Goal: Task Accomplishment & Management: Use online tool/utility

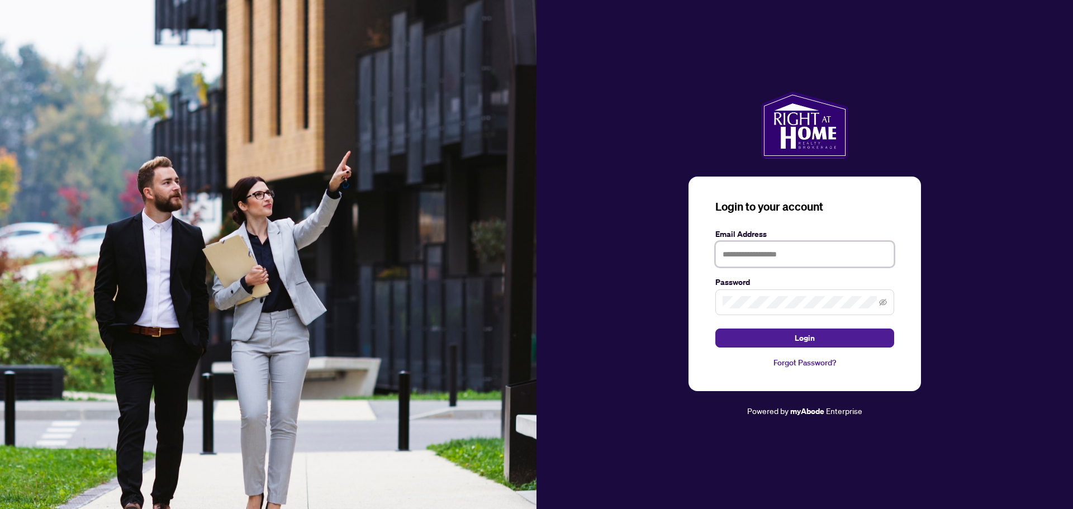
click at [814, 249] on input "text" at bounding box center [804, 254] width 179 height 26
type input "**********"
click at [715, 329] on button "Login" at bounding box center [804, 338] width 179 height 19
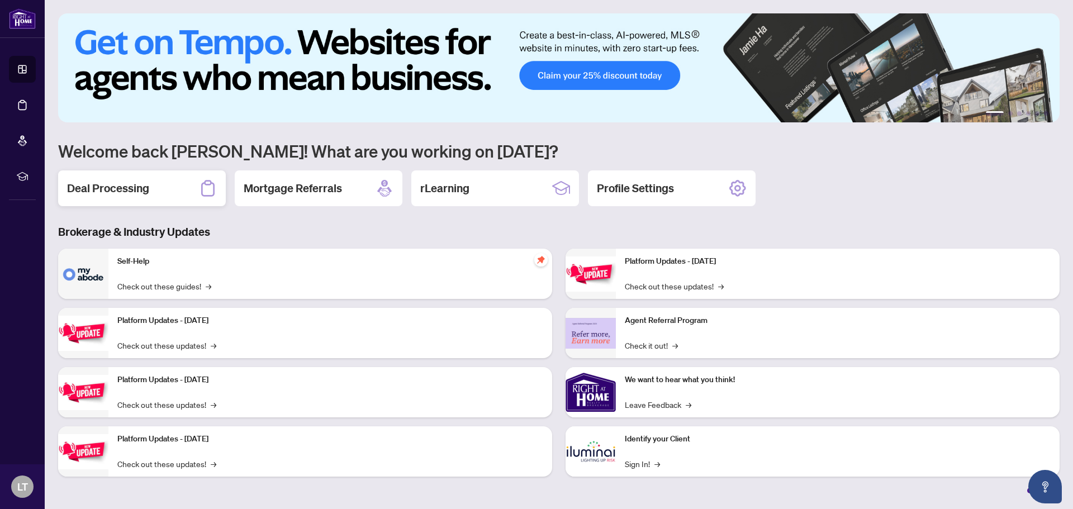
click at [145, 189] on h2 "Deal Processing" at bounding box center [108, 188] width 82 height 16
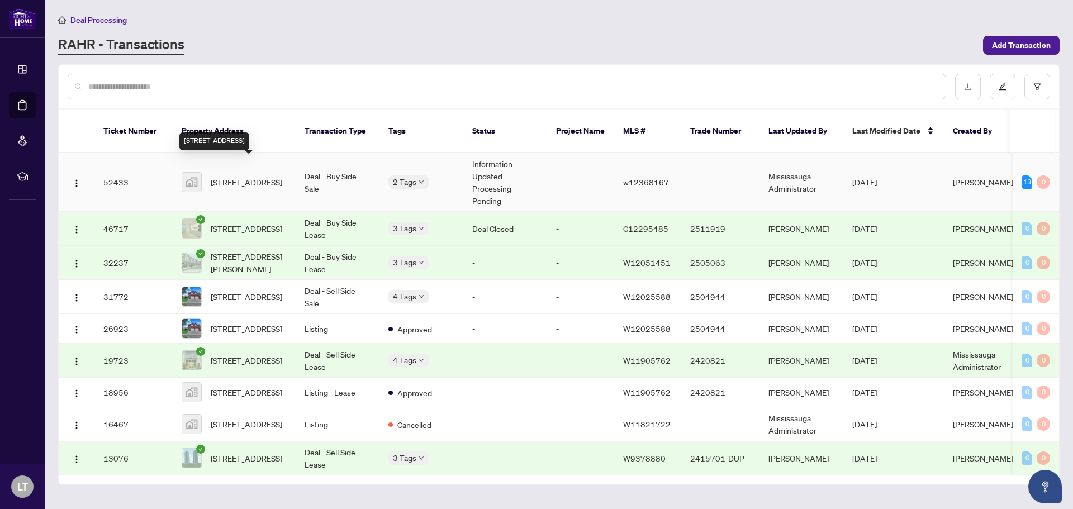
click at [254, 176] on span "[STREET_ADDRESS]" at bounding box center [247, 182] width 72 height 12
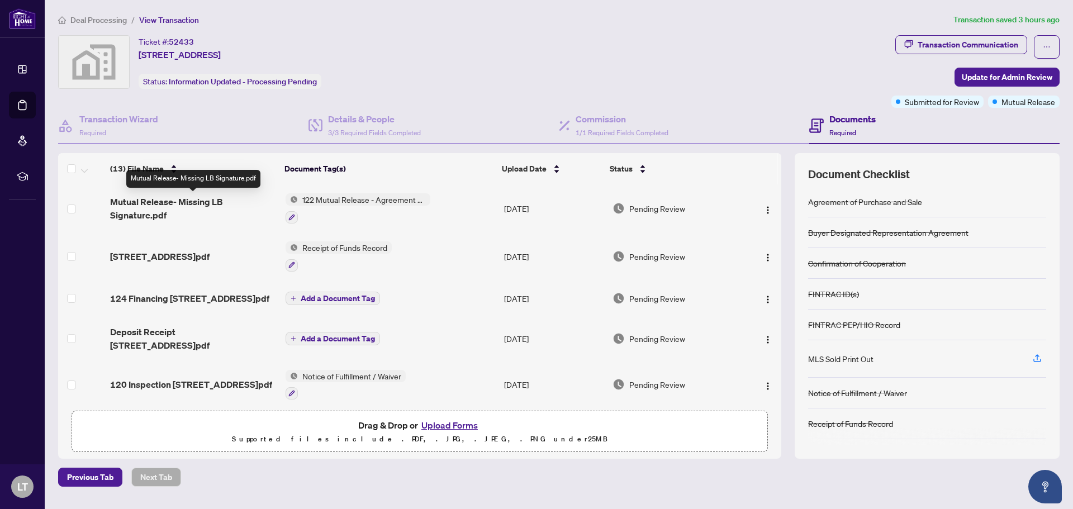
click at [168, 208] on span "Mutual Release- Missing LB Signature.pdf" at bounding box center [193, 208] width 166 height 27
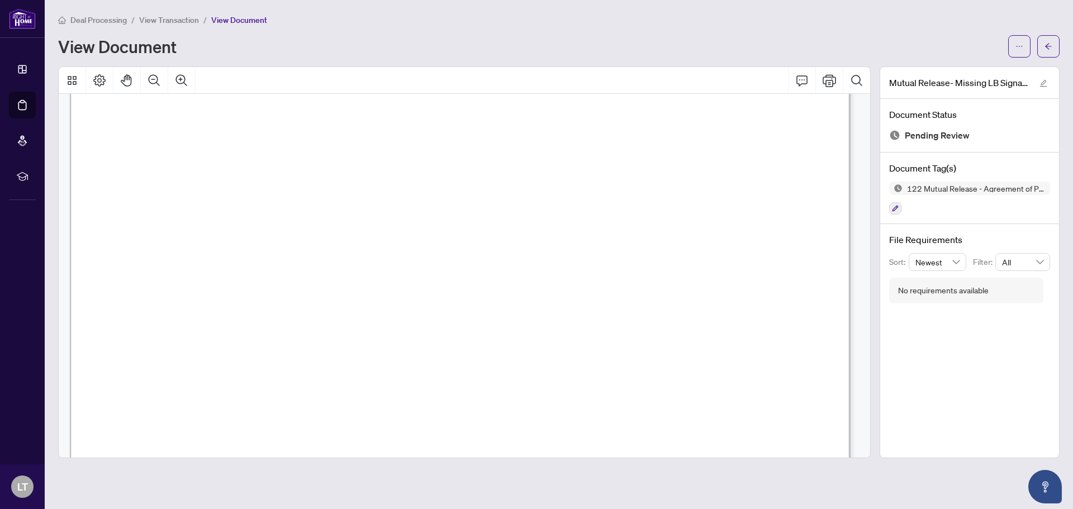
scroll to position [331, 0]
click at [830, 82] on icon "Print" at bounding box center [829, 80] width 13 height 12
